Goal: Task Accomplishment & Management: Manage account settings

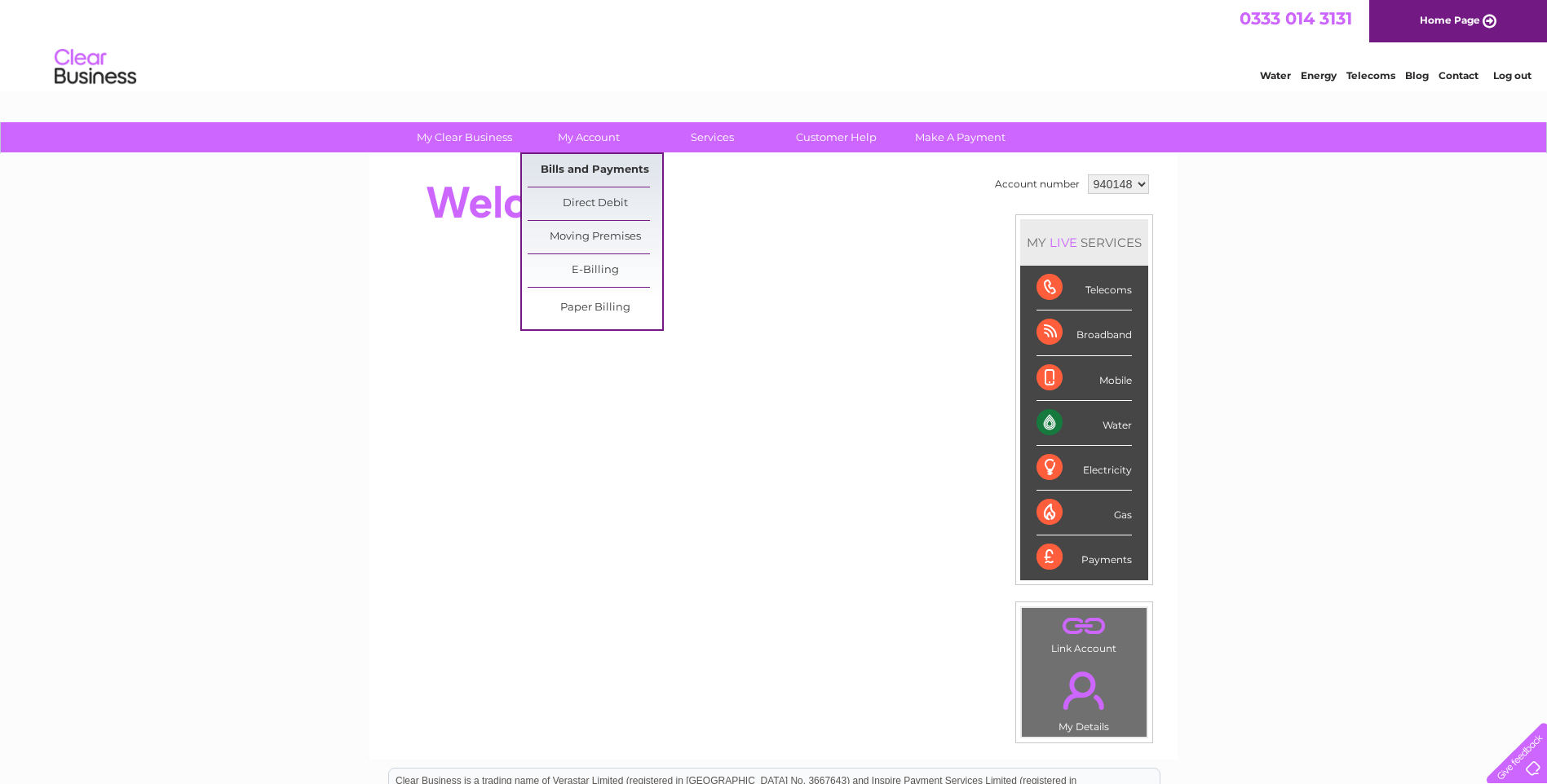
click at [601, 164] on link "Bills and Payments" at bounding box center [595, 170] width 135 height 33
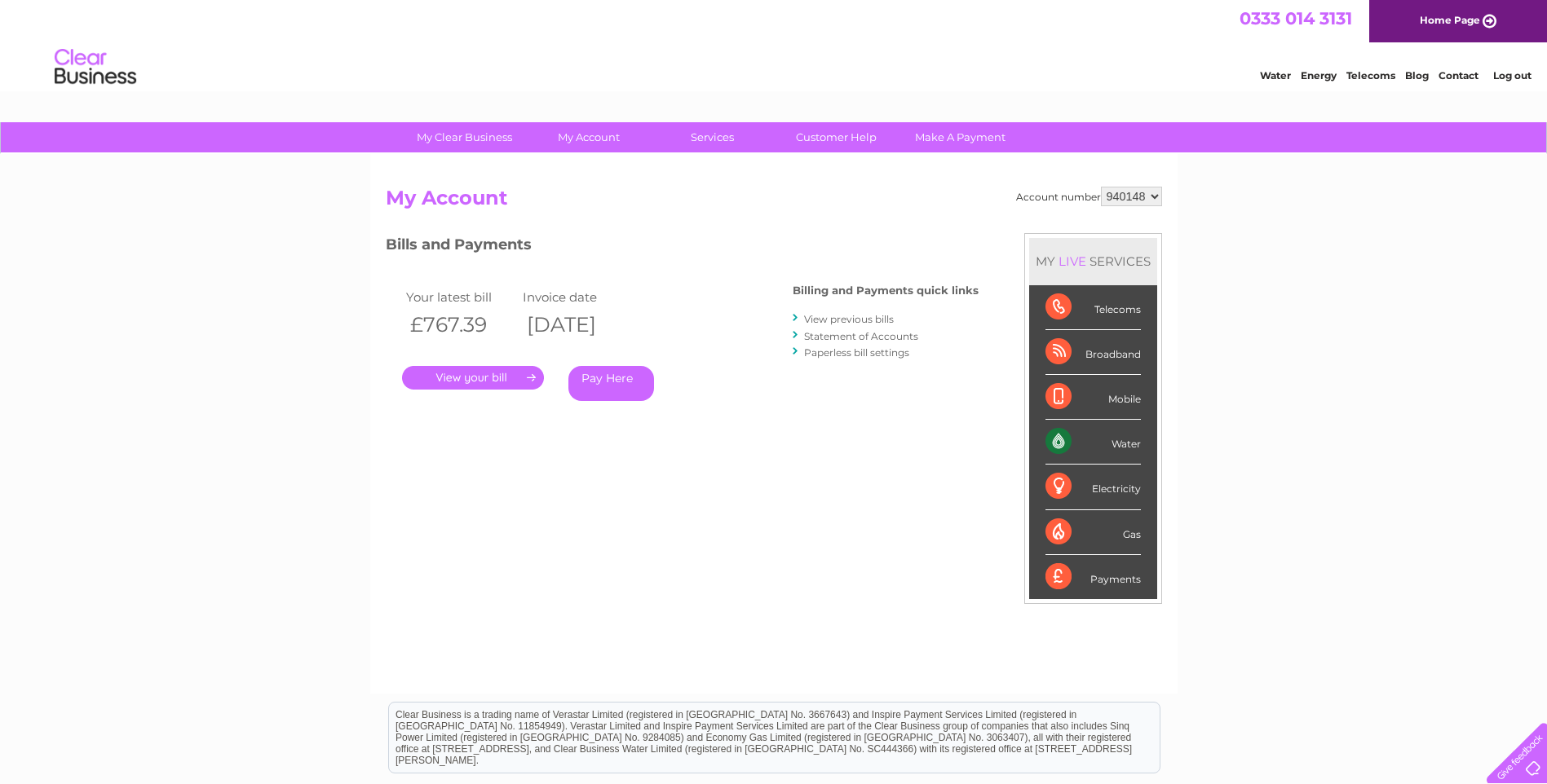
click at [855, 334] on link "Statement of Accounts" at bounding box center [860, 336] width 114 height 12
